Goal: Navigation & Orientation: Find specific page/section

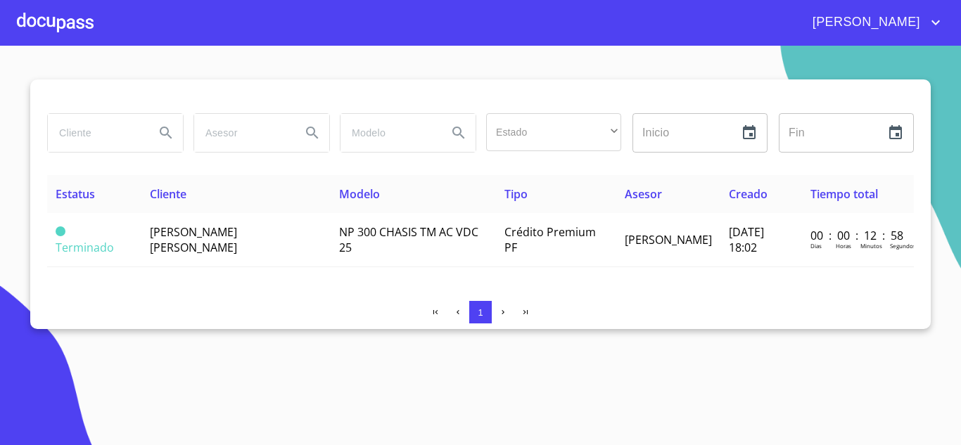
click at [53, 28] on div at bounding box center [55, 22] width 77 height 45
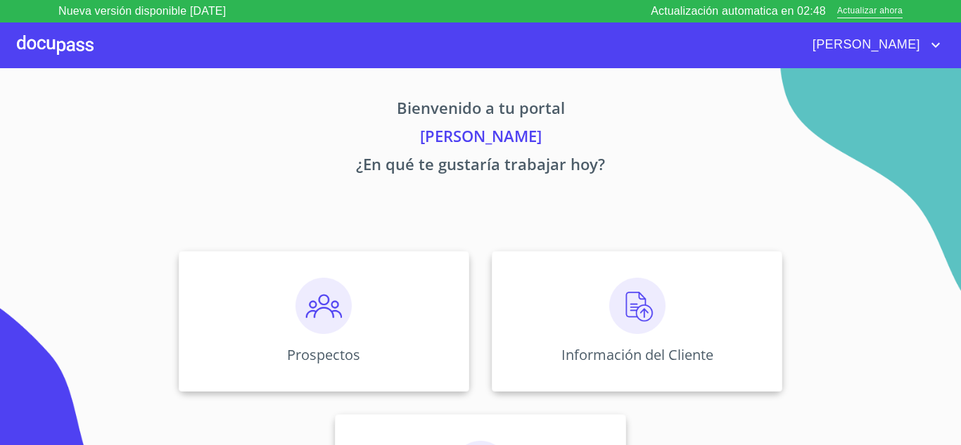
click at [885, 179] on p "¿En qué te gustaría trabajar hoy?" at bounding box center [480, 167] width 866 height 28
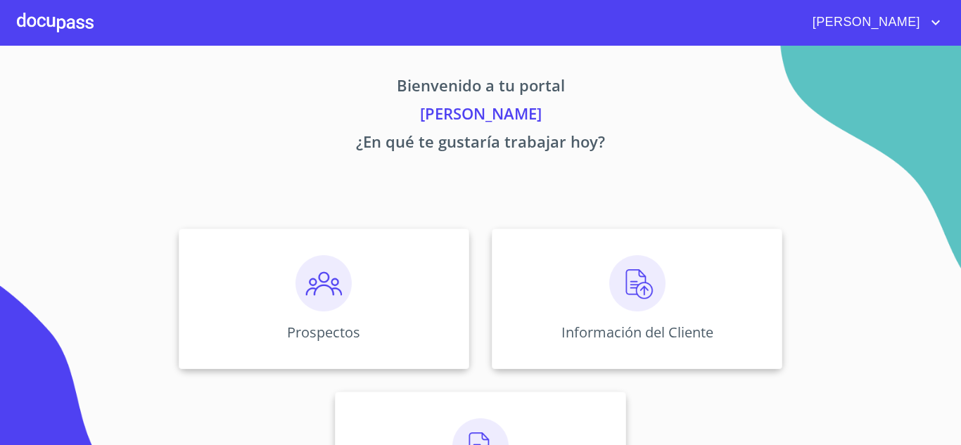
click at [85, 169] on div "Bienvenido a tu portal JUAN GUZMÁN ¿En qué te gustaría trabajar hoy? Prospectos…" at bounding box center [480, 293] width 900 height 495
click at [143, 190] on div "Bienvenido a tu portal JUAN GUZMÁN ¿En qué te gustaría trabajar hoy? Prospectos…" at bounding box center [480, 293] width 900 height 495
drag, startPoint x: 816, startPoint y: 178, endPoint x: 820, endPoint y: 167, distance: 12.0
click at [818, 176] on div "Bienvenido a tu portal JUAN GUZMÁN ¿En qué te gustaría trabajar hoy? Prospectos…" at bounding box center [480, 293] width 900 height 495
click at [755, 173] on div "Bienvenido a tu portal JUAN GUZMÁN ¿En qué te gustaría trabajar hoy? Prospectos…" at bounding box center [480, 293] width 900 height 495
